Goal: Communication & Community: Participate in discussion

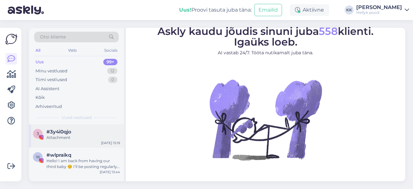
click at [68, 131] on span "#3y4i0qjo" at bounding box center [58, 132] width 25 height 6
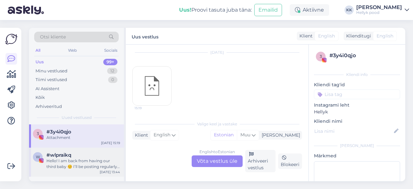
click at [94, 159] on div "Hello! I am back from having our third baby ☺️ I’ll be posting regularly again …" at bounding box center [83, 164] width 74 height 12
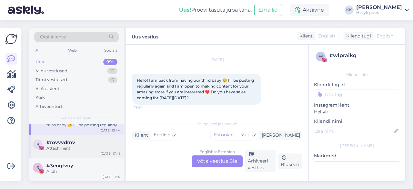
scroll to position [32, 0]
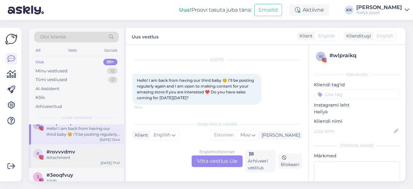
click at [64, 153] on span "#rovvvdmv" at bounding box center [60, 152] width 29 height 6
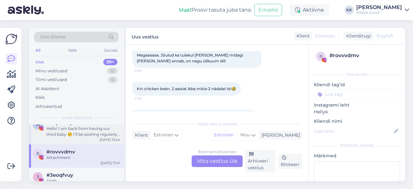
scroll to position [64, 0]
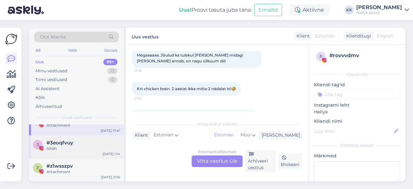
click at [59, 146] on div "Aitäh" at bounding box center [83, 148] width 74 height 6
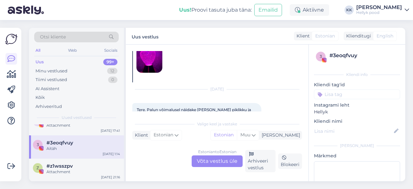
scroll to position [0, 0]
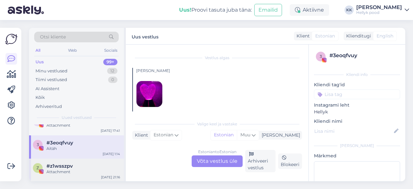
click at [56, 165] on span "#z1wsszpv" at bounding box center [59, 166] width 26 height 6
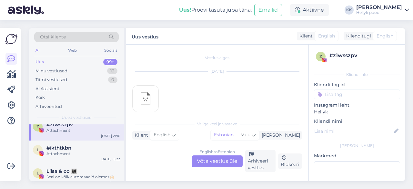
scroll to position [97, 0]
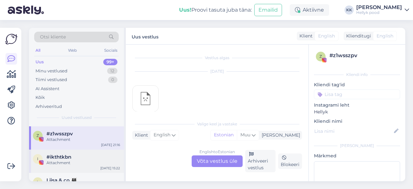
click at [58, 162] on div "Attachment" at bounding box center [83, 163] width 74 height 6
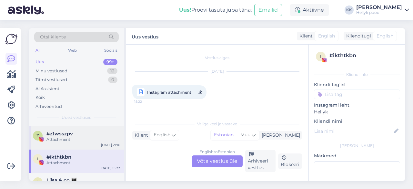
scroll to position [129, 0]
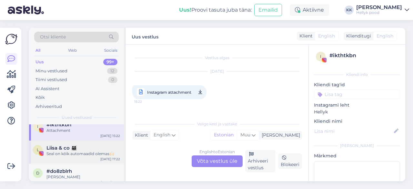
click at [77, 152] on div "Seal on kõik automaadid olemas🙌🏻" at bounding box center [83, 154] width 74 height 6
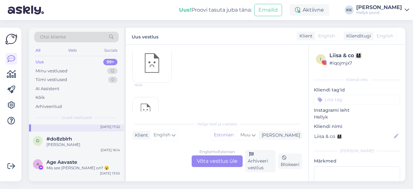
scroll to position [193, 0]
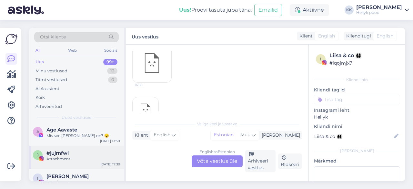
click at [64, 156] on div "Attachment" at bounding box center [83, 159] width 74 height 6
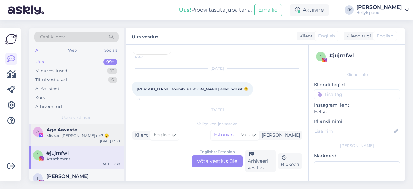
scroll to position [226, 0]
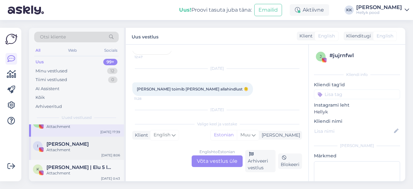
click at [66, 147] on div "Attachment" at bounding box center [83, 150] width 74 height 6
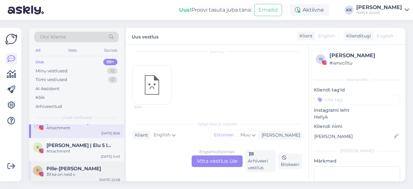
scroll to position [258, 0]
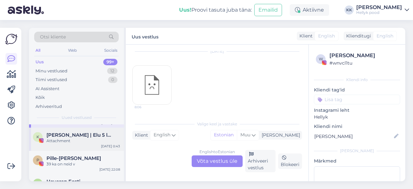
click at [66, 141] on div "Attachment" at bounding box center [83, 141] width 74 height 6
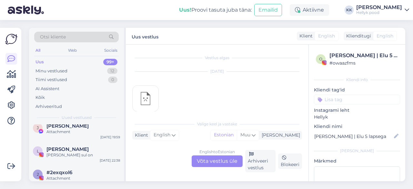
scroll to position [419, 0]
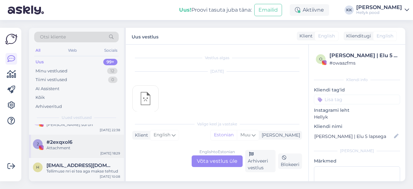
click at [64, 143] on span "#2exqxol6" at bounding box center [59, 142] width 26 height 6
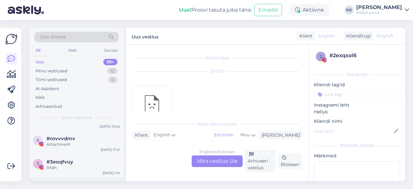
scroll to position [0, 0]
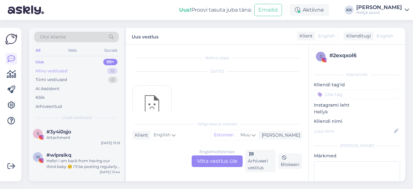
click at [63, 71] on div "Minu vestlused" at bounding box center [51, 71] width 32 height 6
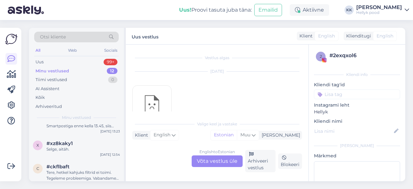
scroll to position [279, 0]
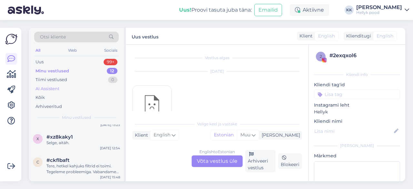
click at [48, 88] on div "AI Assistent" at bounding box center [47, 88] width 24 height 6
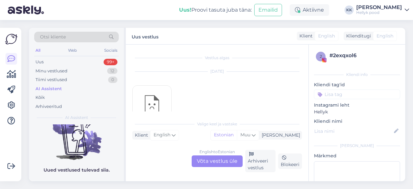
scroll to position [37, 0]
